Goal: Find contact information: Obtain details needed to contact an individual or organization

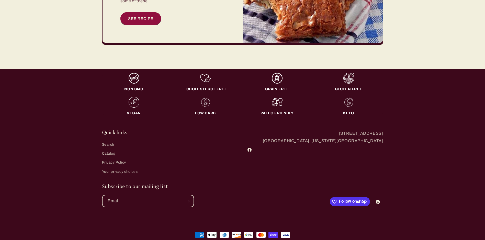
scroll to position [1632, 0]
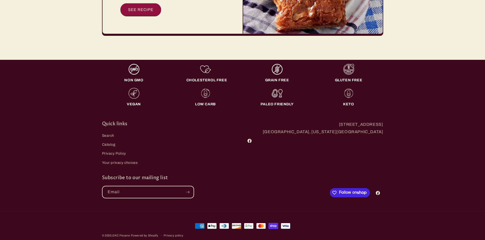
click at [350, 191] on span "Follow on Shop" at bounding box center [354, 193] width 31 height 5
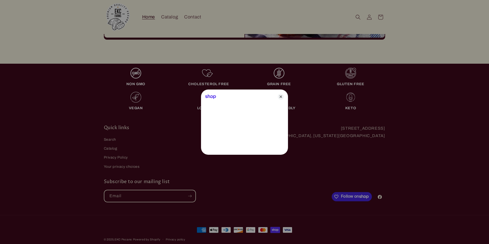
click at [280, 97] on icon "Close" at bounding box center [281, 97] width 6 height 6
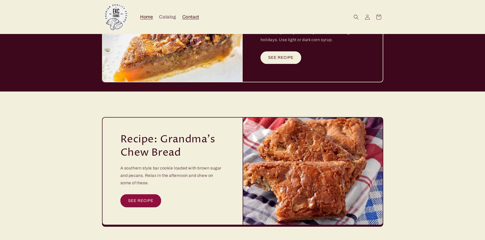
scroll to position [1427, 0]
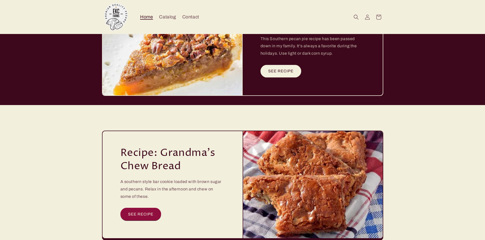
click at [148, 16] on span "Home" at bounding box center [146, 17] width 13 height 6
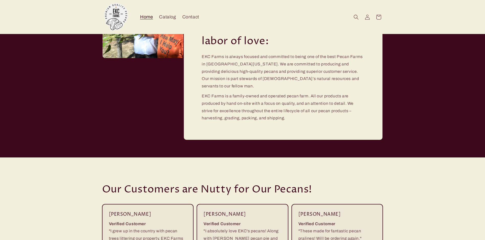
scroll to position [813, 0]
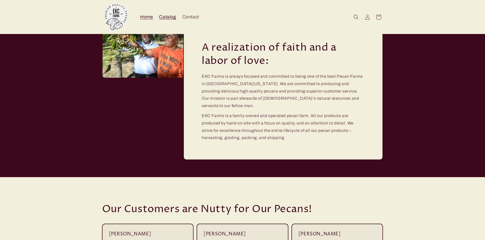
click at [168, 16] on span "Catalog" at bounding box center [167, 17] width 17 height 6
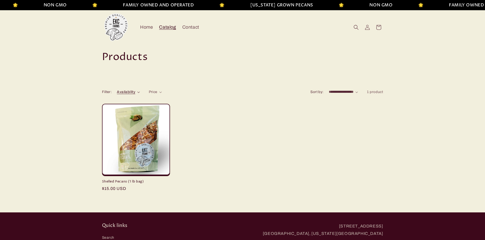
click at [136, 92] on summary "Availability" at bounding box center [128, 91] width 23 height 5
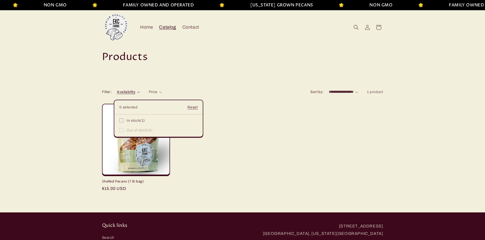
click at [140, 89] on summary "Availability" at bounding box center [128, 91] width 23 height 5
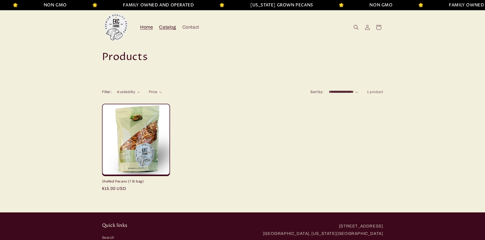
click at [145, 26] on span "Home" at bounding box center [146, 27] width 13 height 6
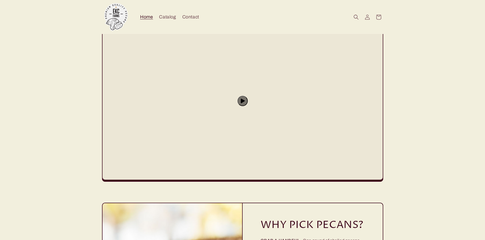
scroll to position [378, 0]
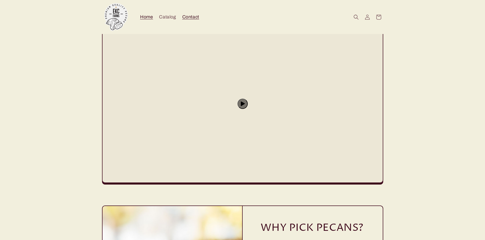
click at [190, 17] on span "Contact" at bounding box center [190, 17] width 17 height 6
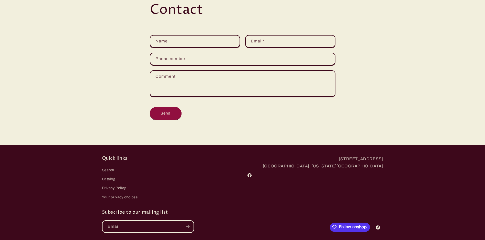
scroll to position [69, 0]
